Goal: Find specific page/section: Find specific page/section

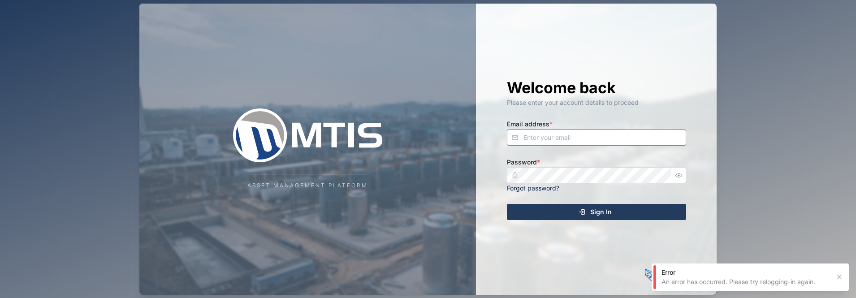
drag, startPoint x: 0, startPoint y: 0, endPoint x: 549, endPoint y: 137, distance: 565.5
click at [549, 137] on input "Email address *" at bounding box center [596, 138] width 179 height 16
click at [0, 298] on com-1password-button at bounding box center [0, 298] width 0 height 0
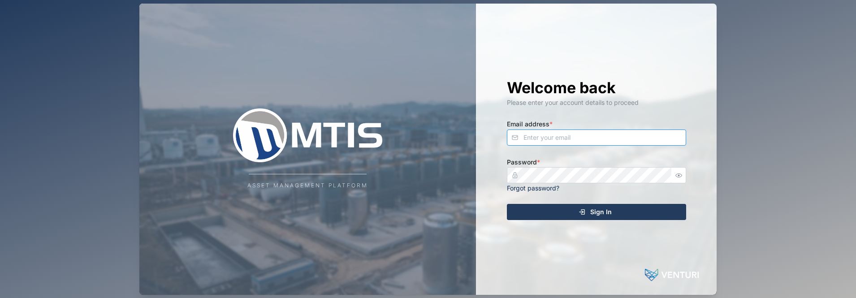
type input "[EMAIL_ADDRESS][DOMAIN_NAME]"
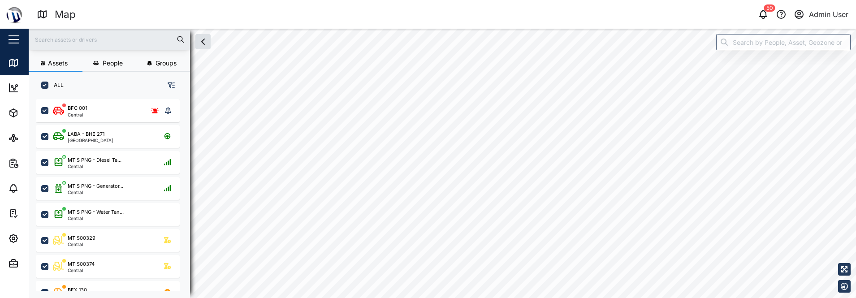
scroll to position [188, 140]
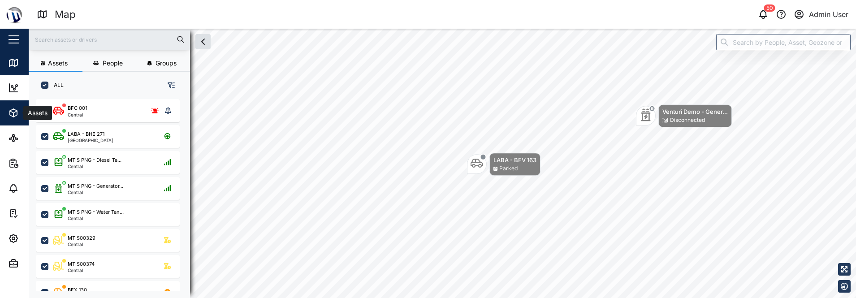
click at [13, 108] on icon "button" at bounding box center [13, 113] width 11 height 11
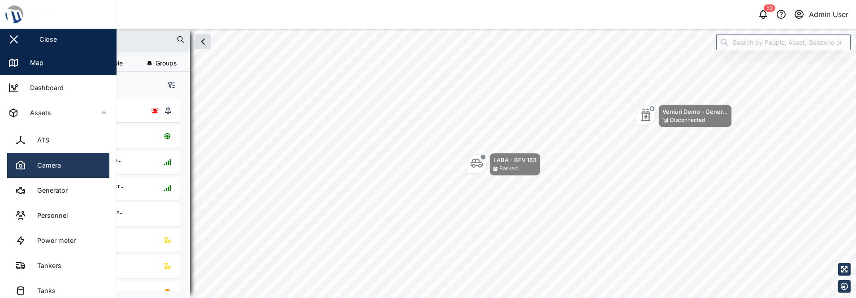
click at [61, 165] on div "Camera" at bounding box center [45, 165] width 30 height 10
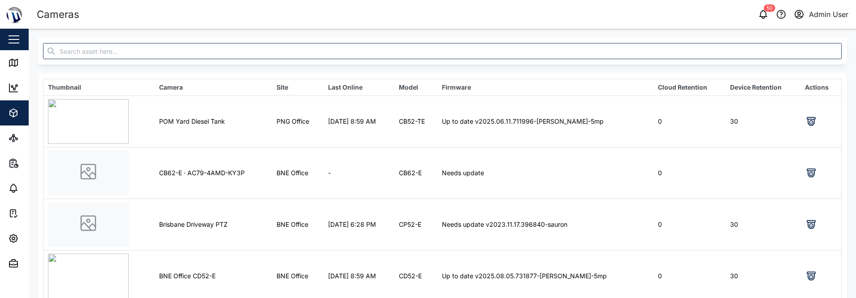
scroll to position [38, 0]
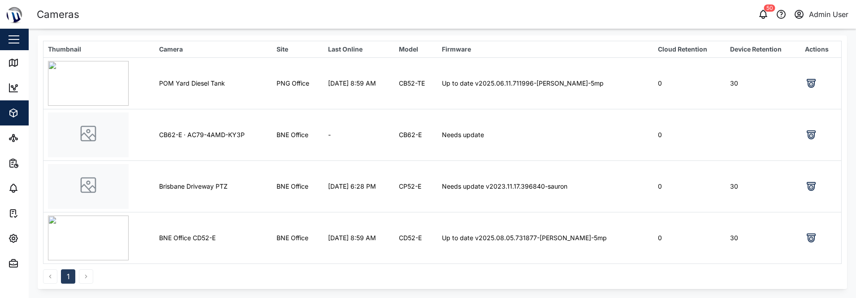
click at [79, 229] on img at bounding box center [88, 238] width 81 height 45
click at [806, 236] on icon at bounding box center [811, 238] width 11 height 11
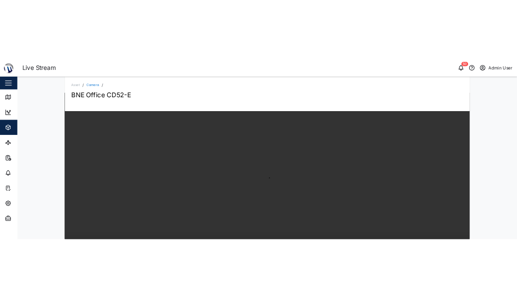
scroll to position [90, 0]
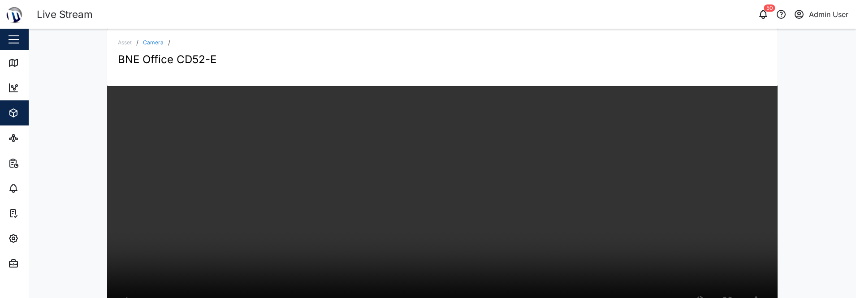
click at [58, 218] on div "Asset / Camera / BNE Office CD52-E" at bounding box center [442, 163] width 827 height 269
